Goal: Navigation & Orientation: Go to known website

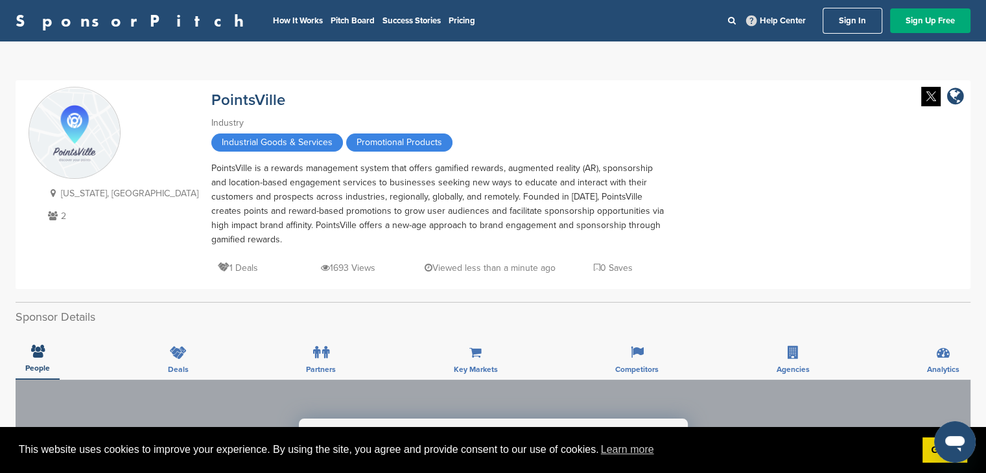
click at [849, 15] on link "Sign In" at bounding box center [853, 21] width 60 height 26
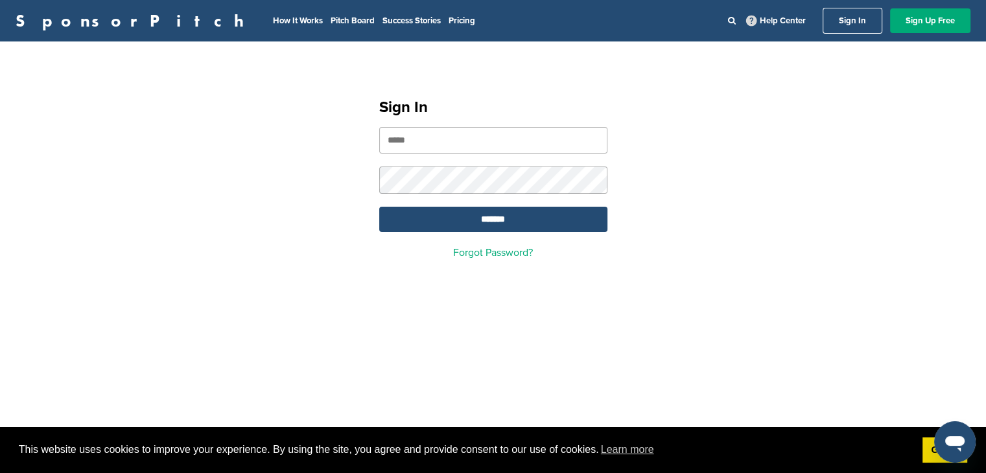
click at [779, 133] on div "Sign In ******* Forgot Password?" at bounding box center [493, 173] width 986 height 232
